Goal: Information Seeking & Learning: Learn about a topic

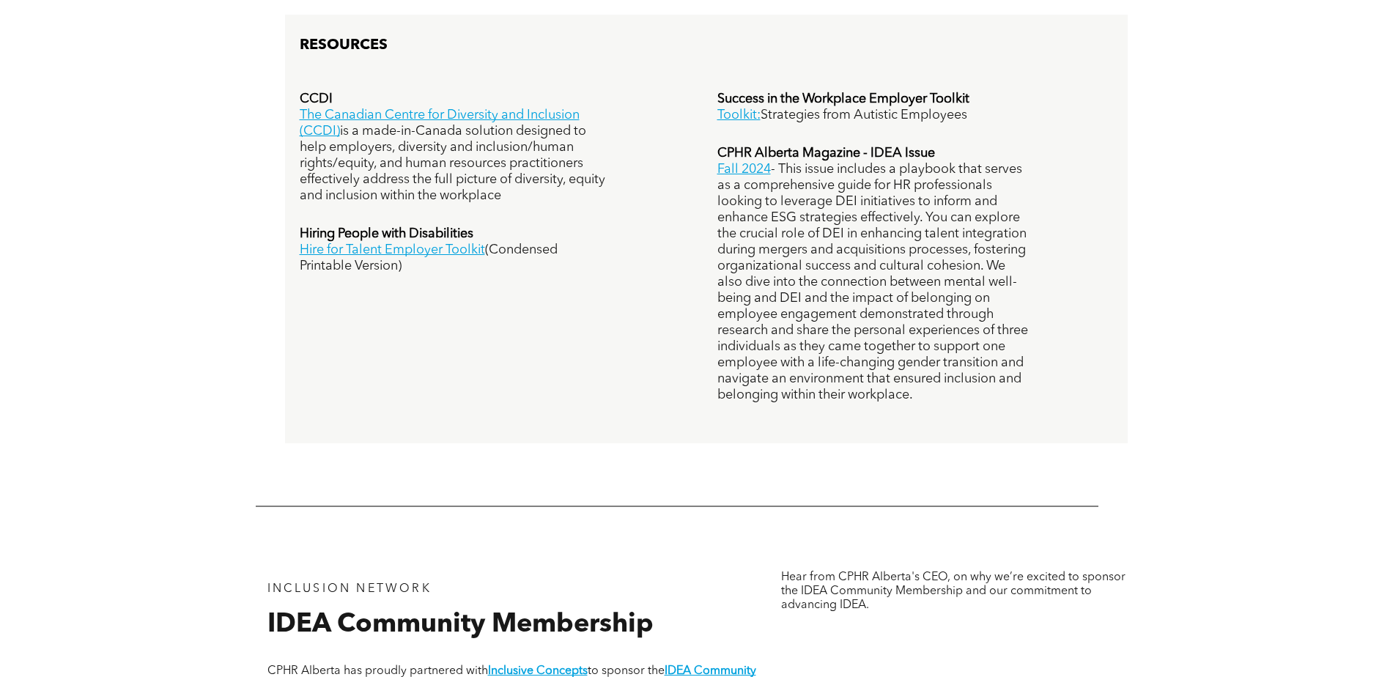
scroll to position [882, 0]
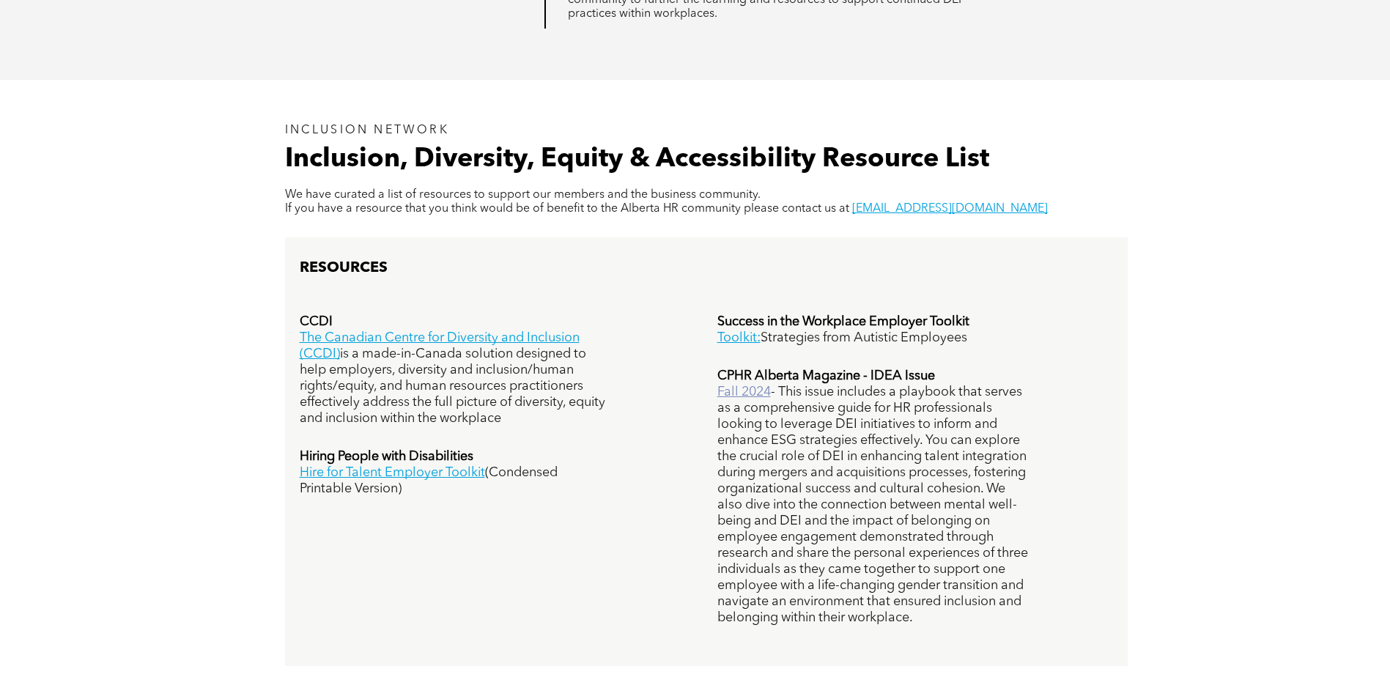
click at [752, 388] on link "Fall 2024" at bounding box center [745, 392] width 54 height 13
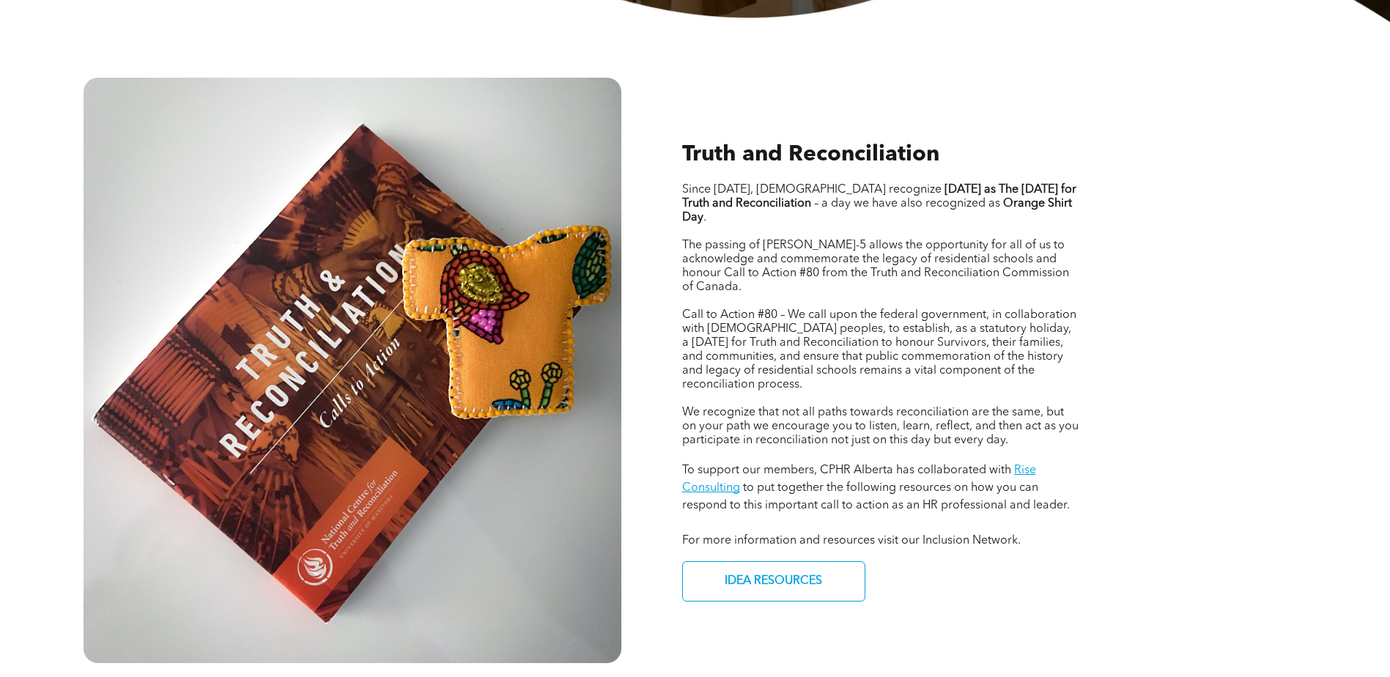
scroll to position [586, 0]
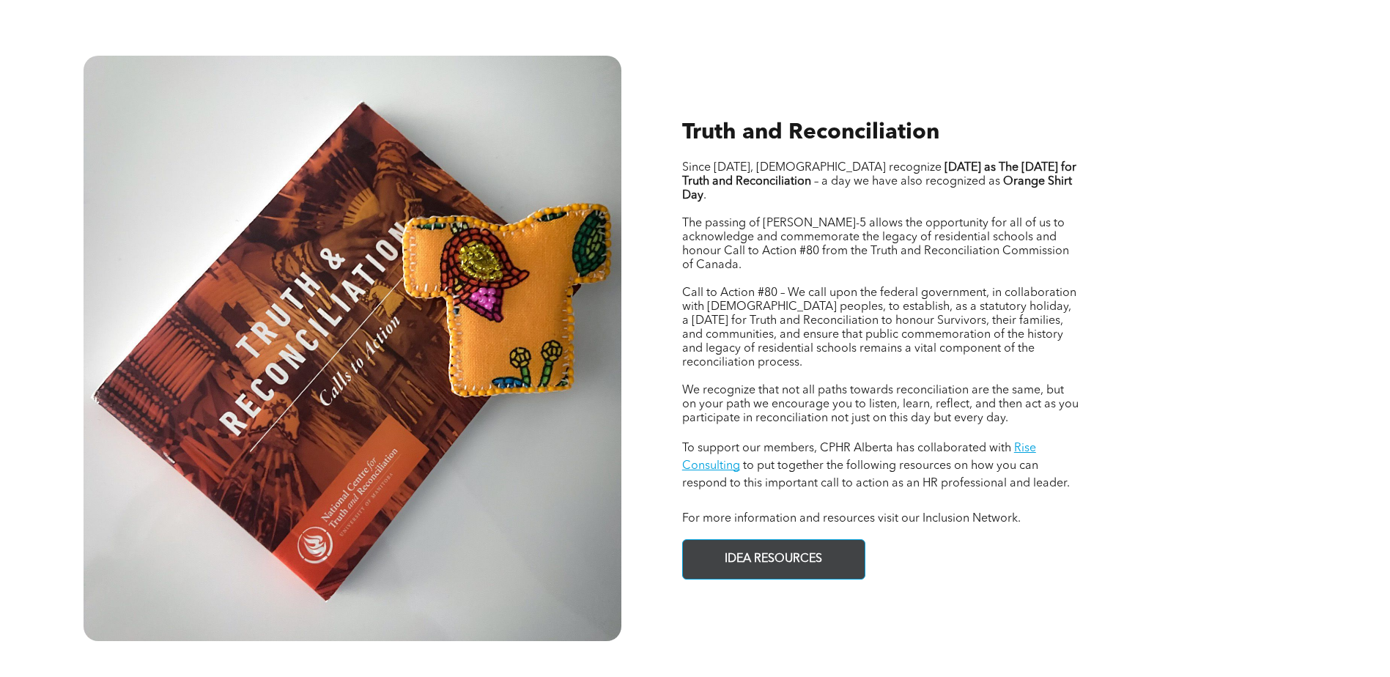
click at [788, 545] on span "IDEA RESOURCES" at bounding box center [774, 559] width 108 height 29
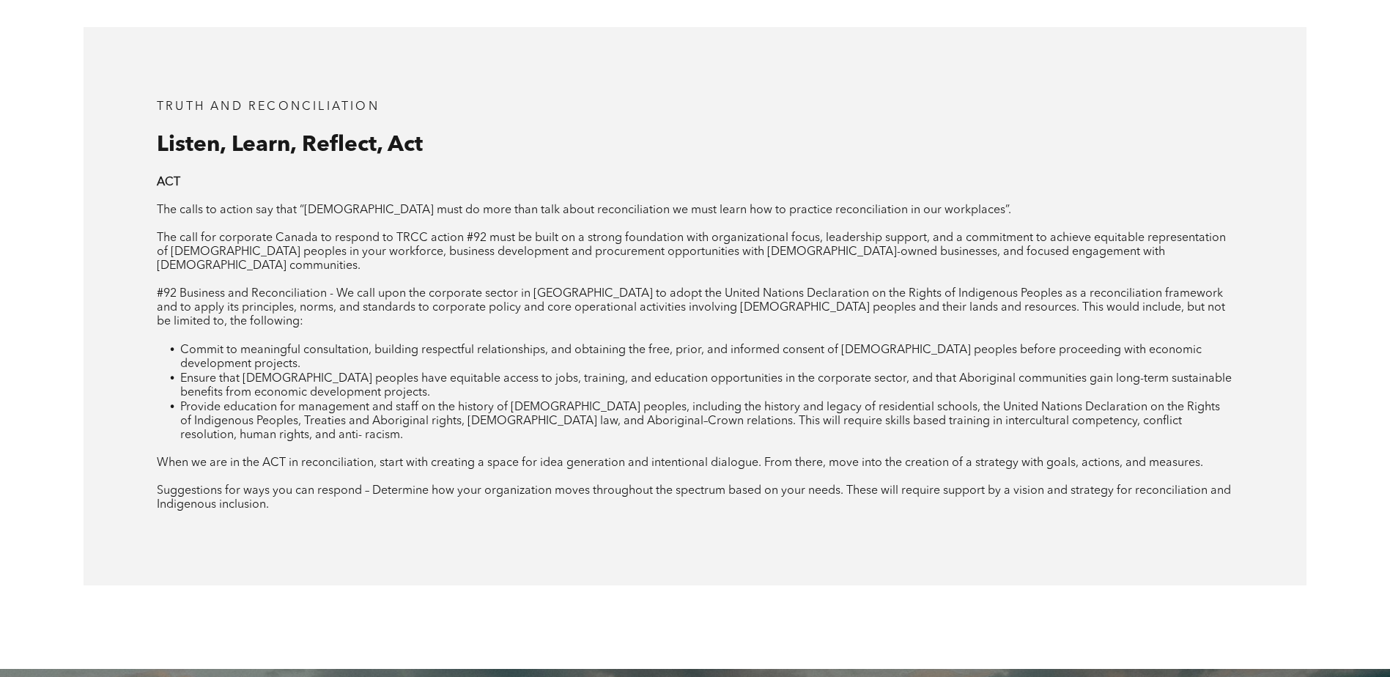
scroll to position [4097, 0]
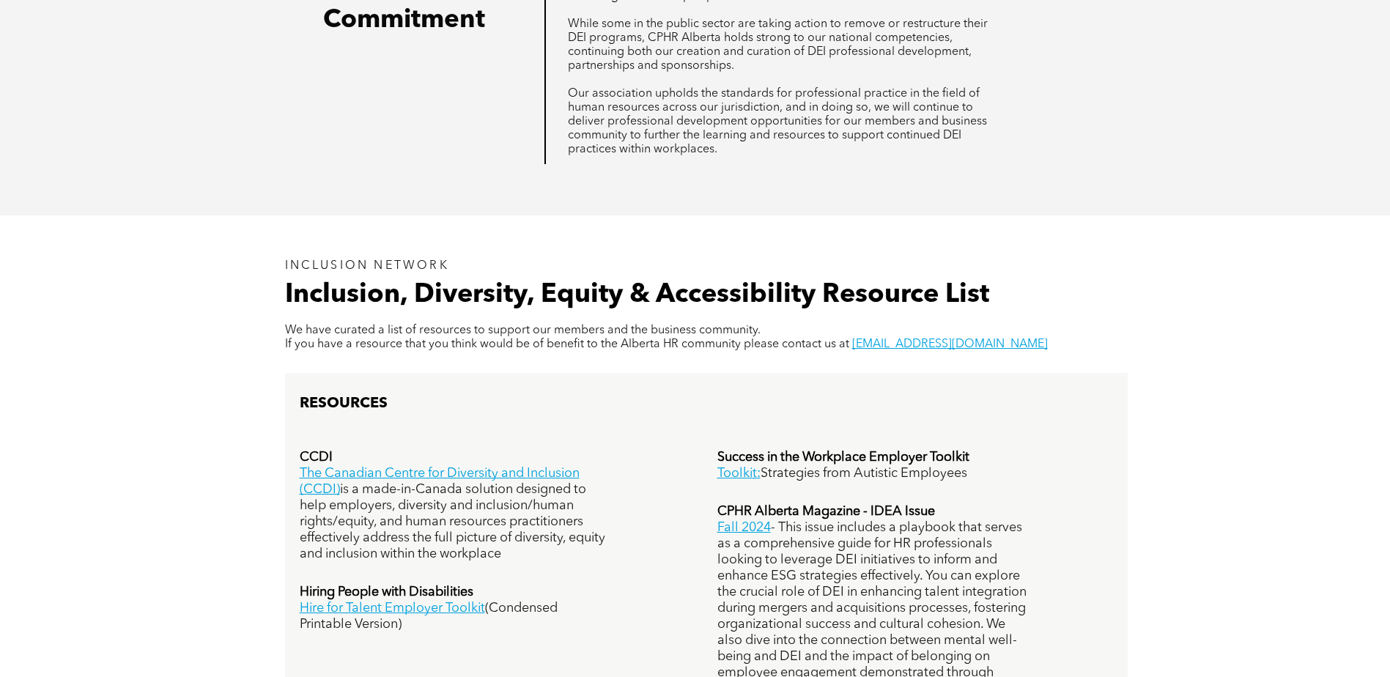
scroll to position [806, 0]
